Goal: Information Seeking & Learning: Learn about a topic

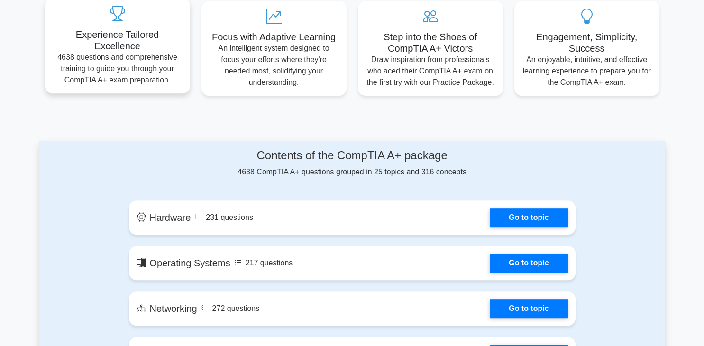
scroll to position [400, 0]
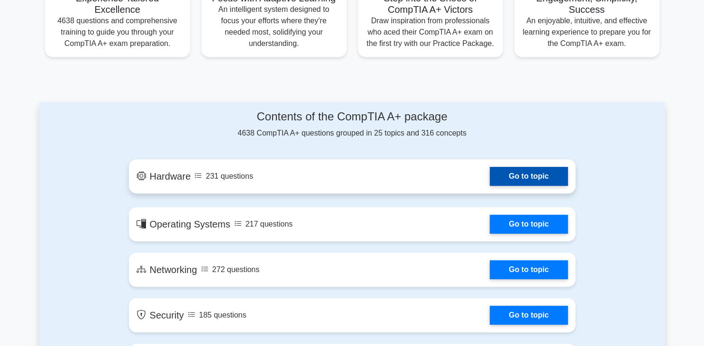
click at [511, 179] on link "Go to topic" at bounding box center [529, 176] width 78 height 19
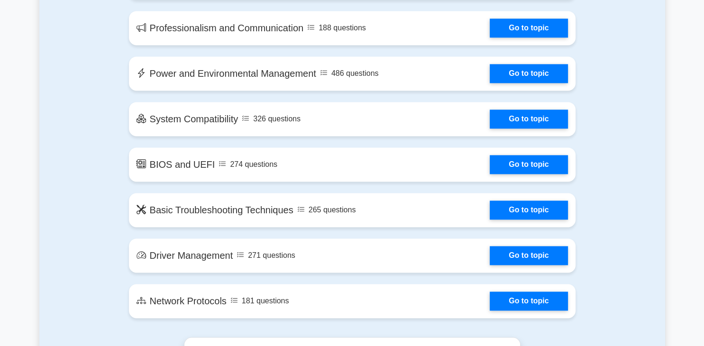
scroll to position [1402, 0]
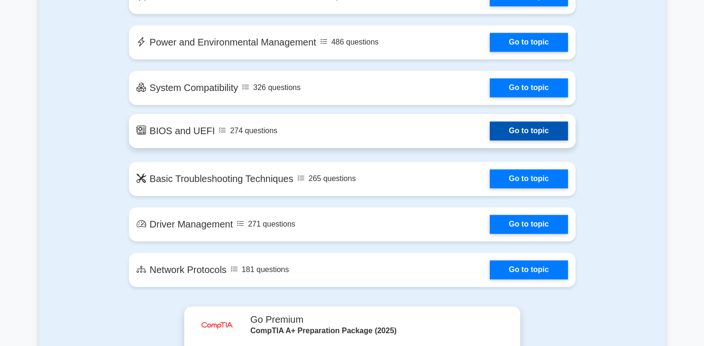
click at [490, 129] on link "Go to topic" at bounding box center [529, 130] width 78 height 19
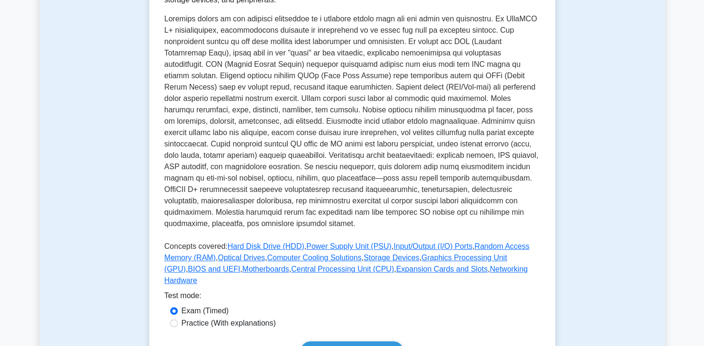
scroll to position [300, 0]
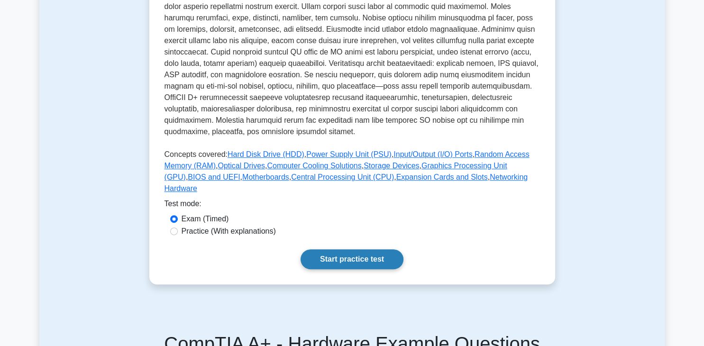
click at [330, 250] on link "Start practice test" at bounding box center [352, 260] width 103 height 20
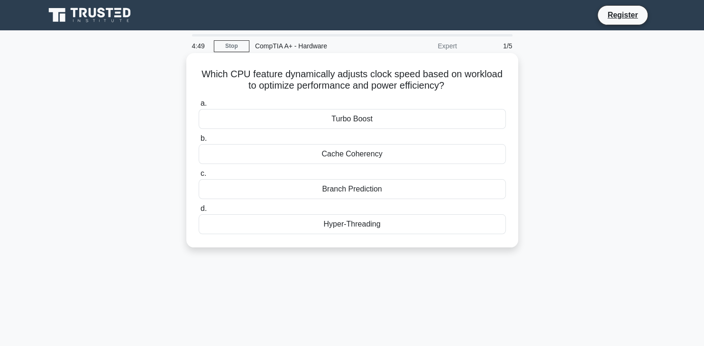
click at [447, 113] on div "Turbo Boost" at bounding box center [352, 119] width 307 height 20
click at [199, 107] on input "a. Turbo Boost" at bounding box center [199, 104] width 0 height 6
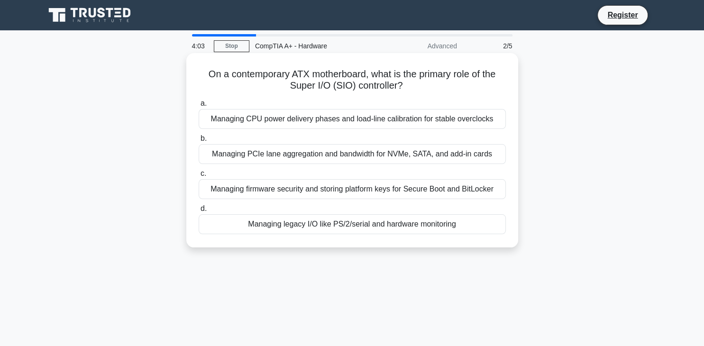
click at [312, 229] on div "Managing legacy I/O like PS/2/serial and hardware monitoring" at bounding box center [352, 224] width 307 height 20
click at [199, 212] on input "d. Managing legacy I/O like PS/2/serial and hardware monitoring" at bounding box center [199, 209] width 0 height 6
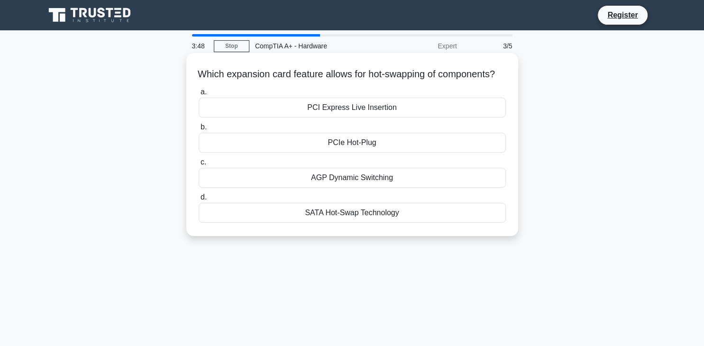
click at [327, 151] on div "PCIe Hot-Plug" at bounding box center [352, 143] width 307 height 20
click at [199, 130] on input "b. PCIe Hot-Plug" at bounding box center [199, 127] width 0 height 6
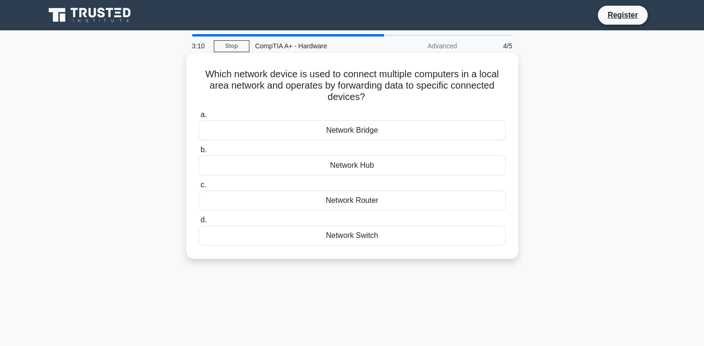
click at [370, 234] on div "Network Switch" at bounding box center [352, 236] width 307 height 20
click at [199, 223] on input "d. Network Switch" at bounding box center [199, 220] width 0 height 6
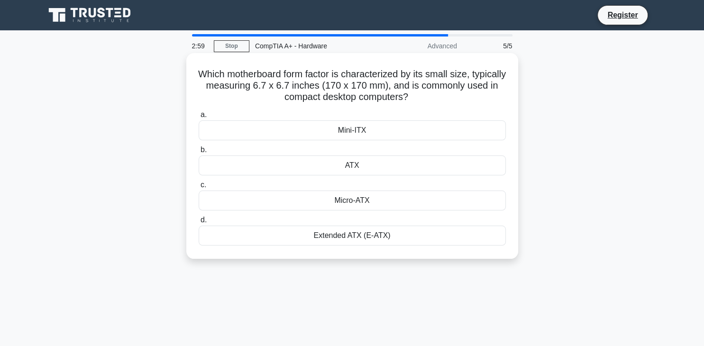
click at [364, 130] on div "Mini-ITX" at bounding box center [352, 130] width 307 height 20
click at [199, 118] on input "a. Mini-ITX" at bounding box center [199, 115] width 0 height 6
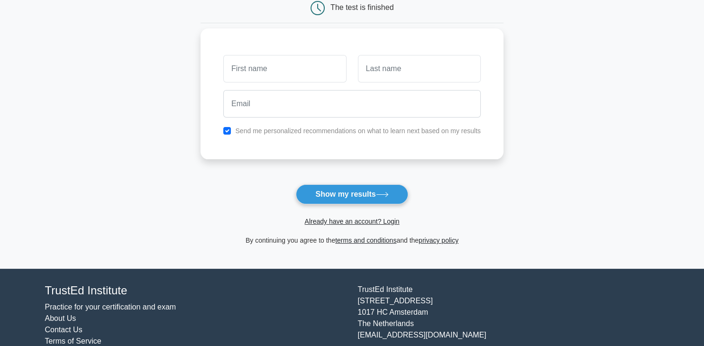
scroll to position [130, 0]
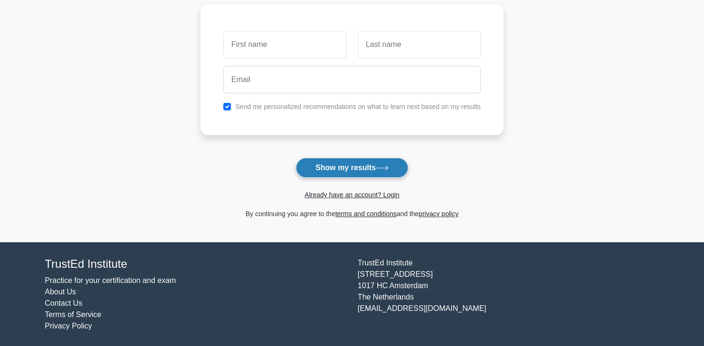
click at [368, 171] on button "Show my results" at bounding box center [352, 168] width 112 height 20
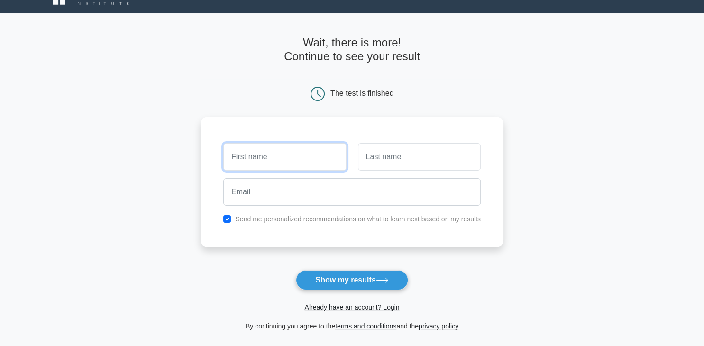
scroll to position [0, 0]
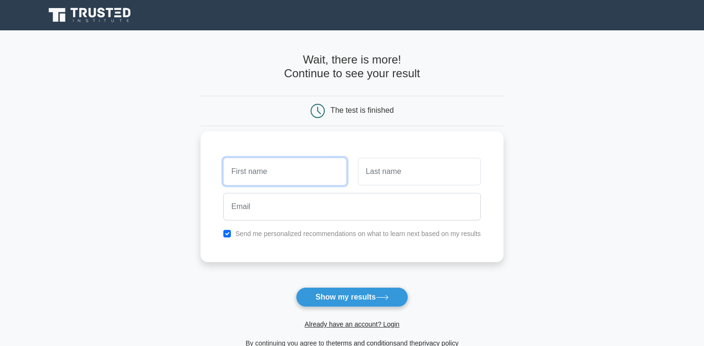
type input "S"
type input "Louren"
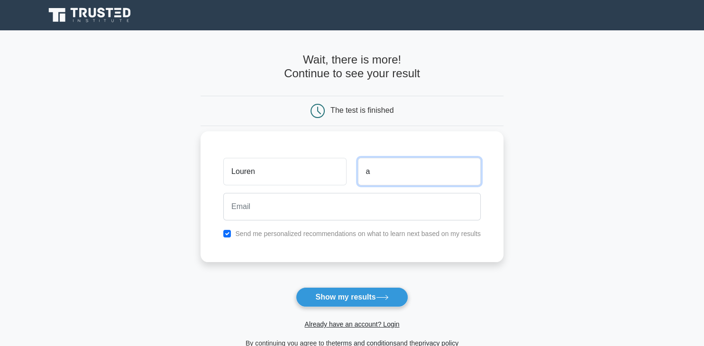
type input "as"
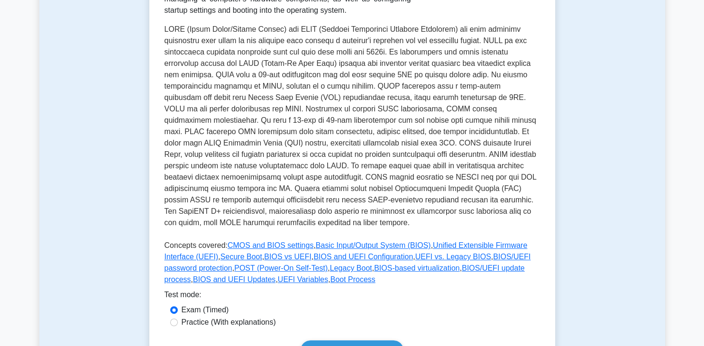
scroll to position [300, 0]
